Goal: Transaction & Acquisition: Obtain resource

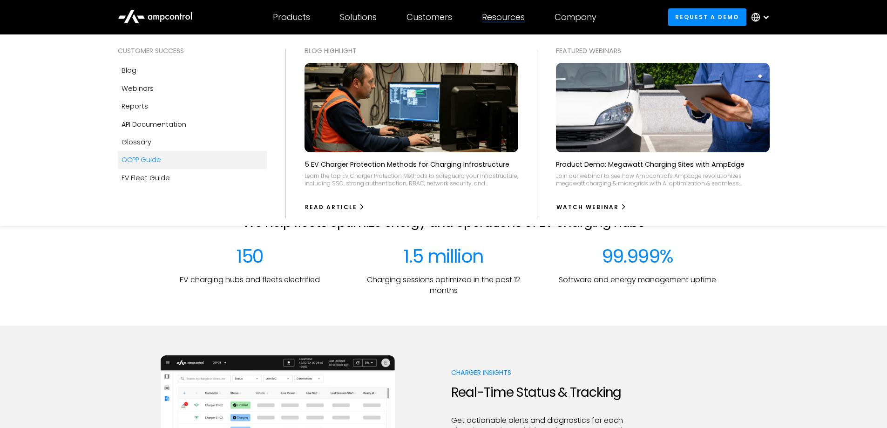
scroll to position [186, 0]
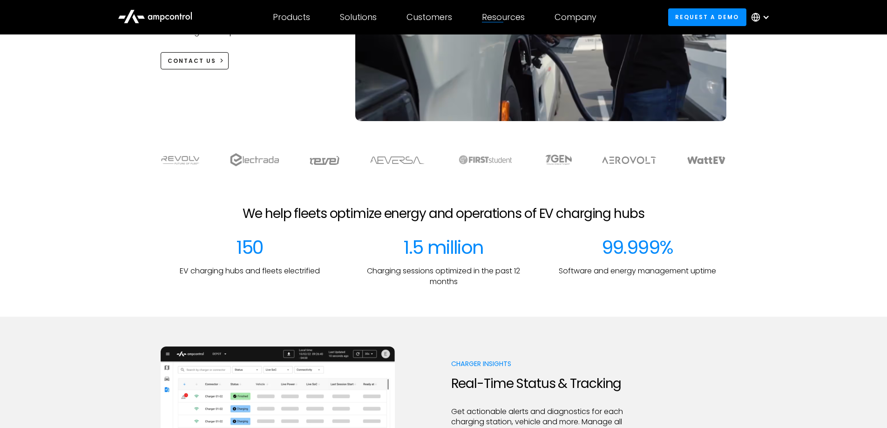
click at [96, 284] on div "We help fleets optimize energy and operations of EV charging hubs 150 EV chargi…" at bounding box center [443, 246] width 887 height 81
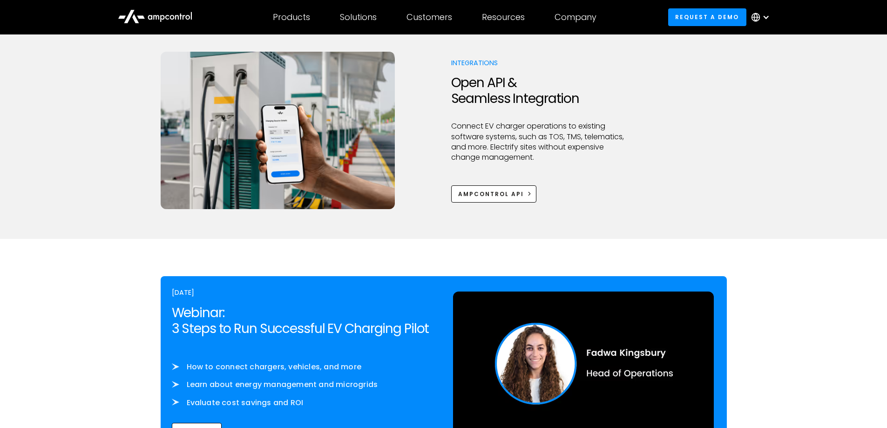
scroll to position [1119, 0]
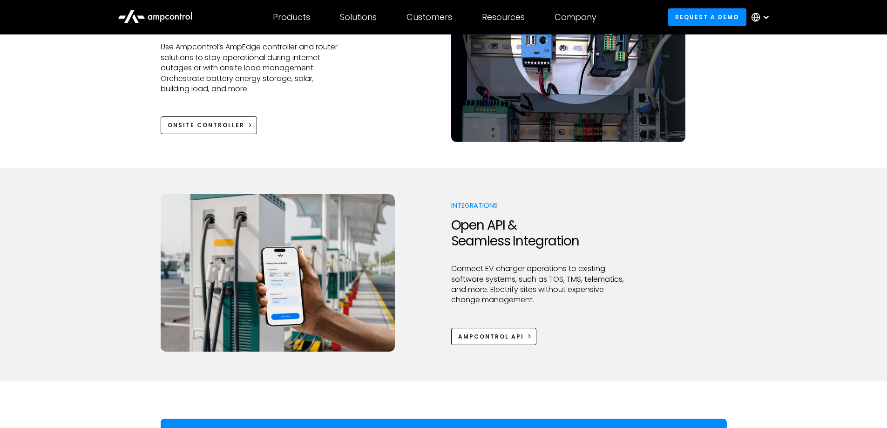
click at [768, 15] on div at bounding box center [765, 16] width 7 height 7
click at [767, 17] on div at bounding box center [765, 16] width 7 height 7
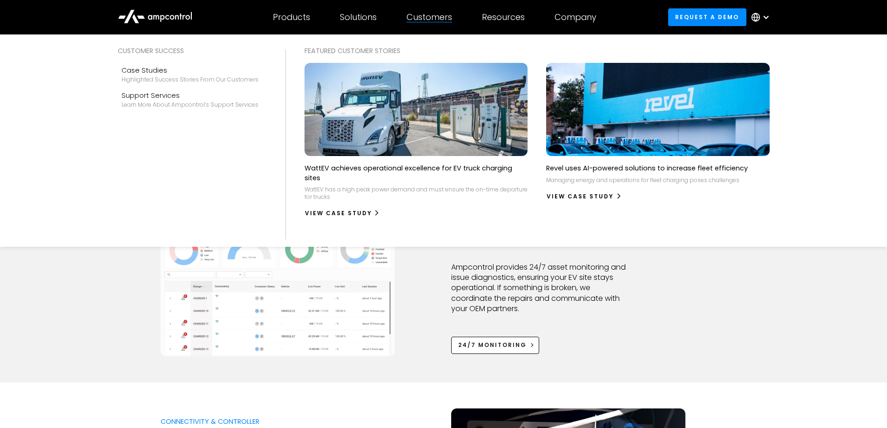
scroll to position [698, 0]
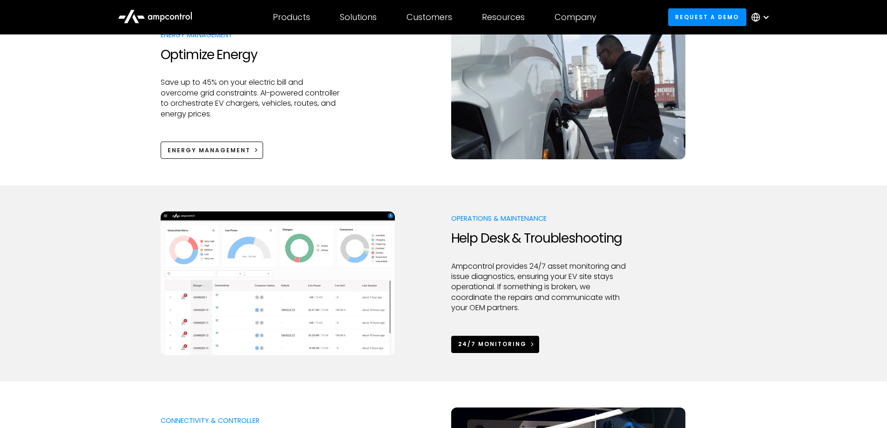
click at [500, 344] on div "24/7 Monitoring" at bounding box center [492, 344] width 68 height 8
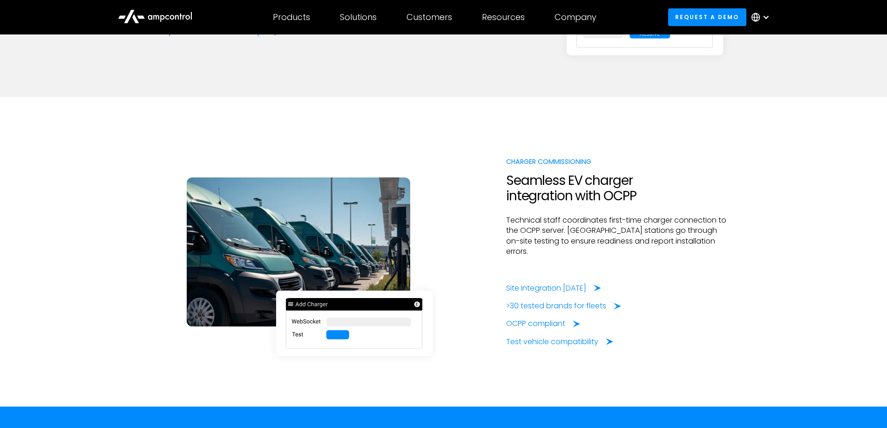
scroll to position [2328, 0]
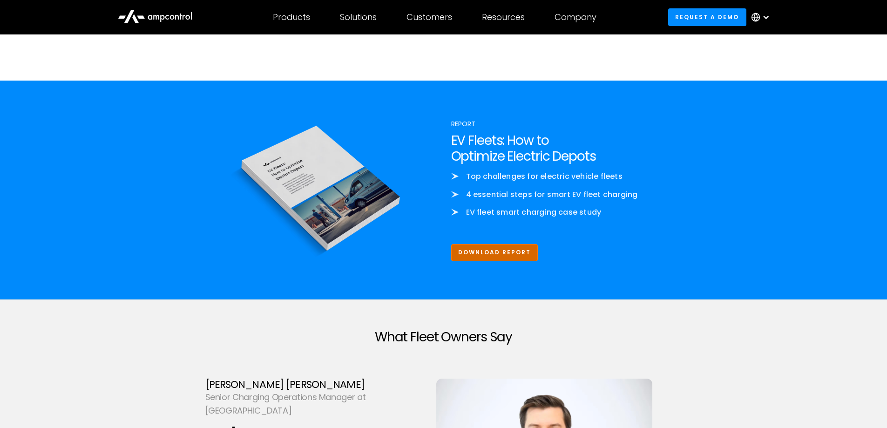
click at [486, 244] on link "Download Report" at bounding box center [494, 252] width 87 height 17
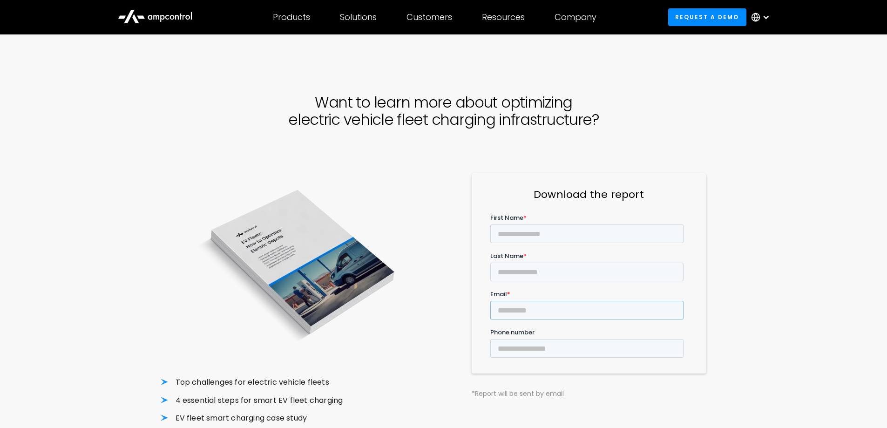
drag, startPoint x: 524, startPoint y: 279, endPoint x: 525, endPoint y: 271, distance: 7.5
click at [524, 301] on input "Email *" at bounding box center [586, 310] width 193 height 19
